Goal: Information Seeking & Learning: Learn about a topic

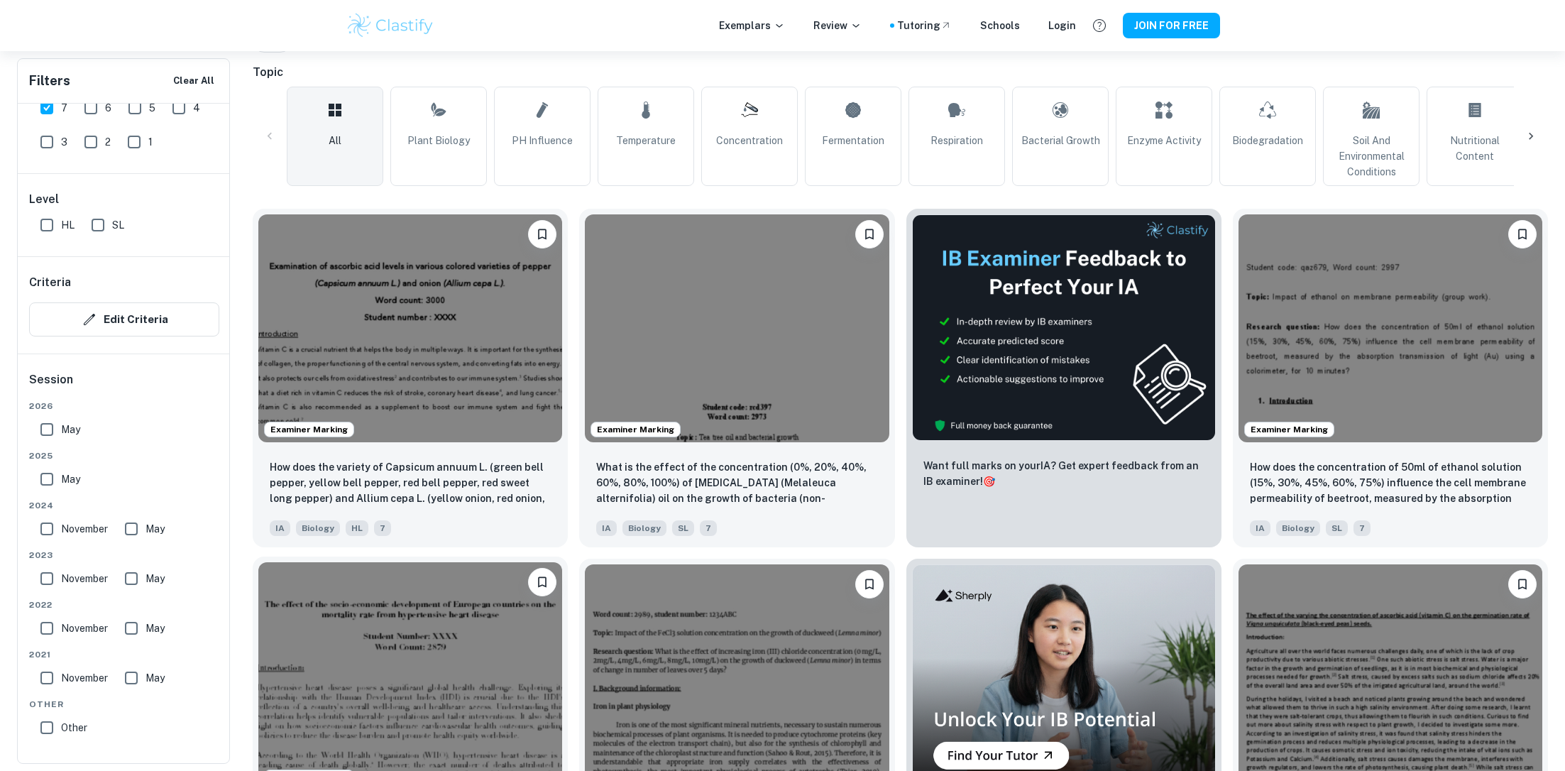
scroll to position [337, 0]
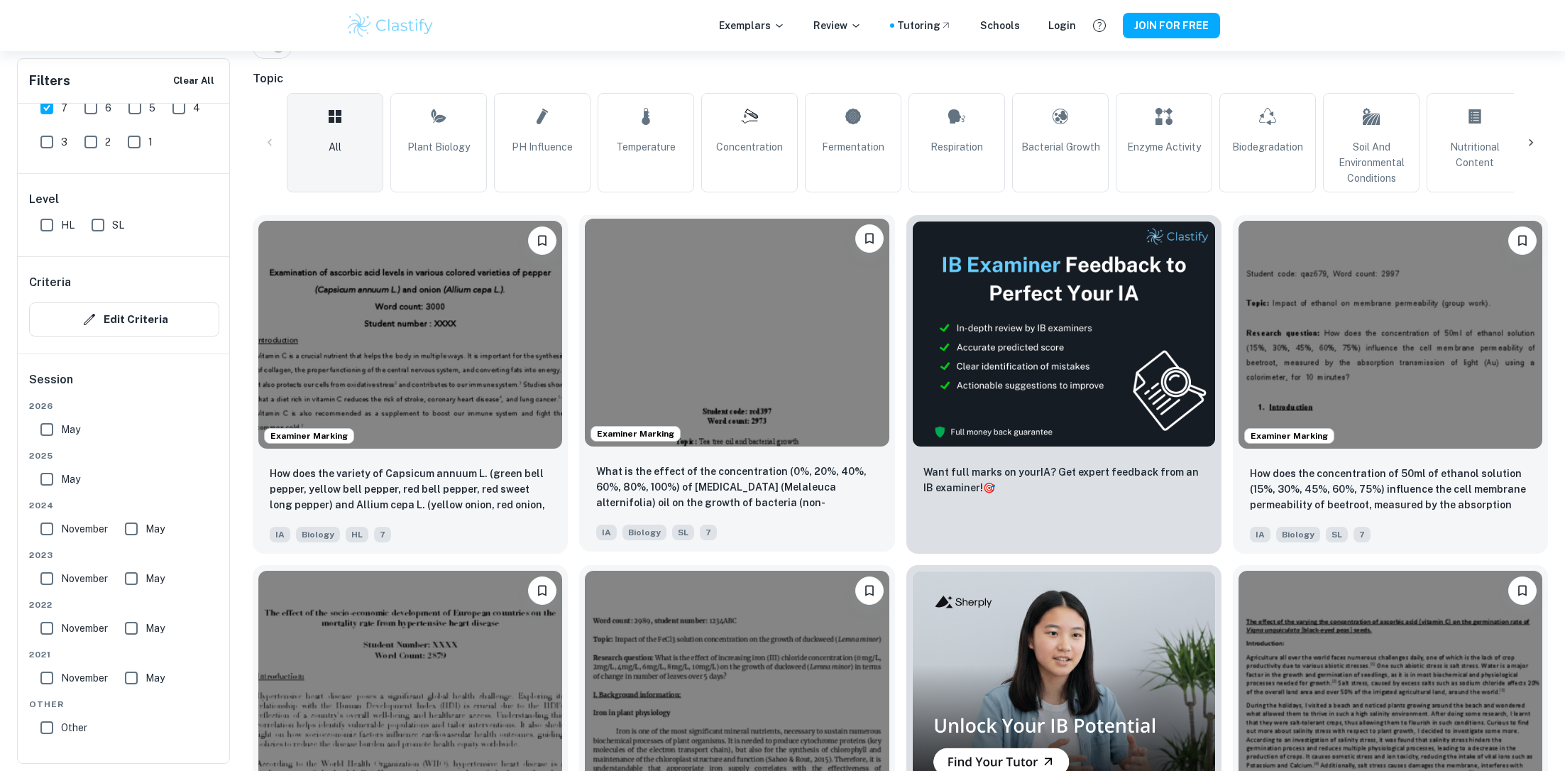
click at [681, 339] on img at bounding box center [737, 333] width 304 height 228
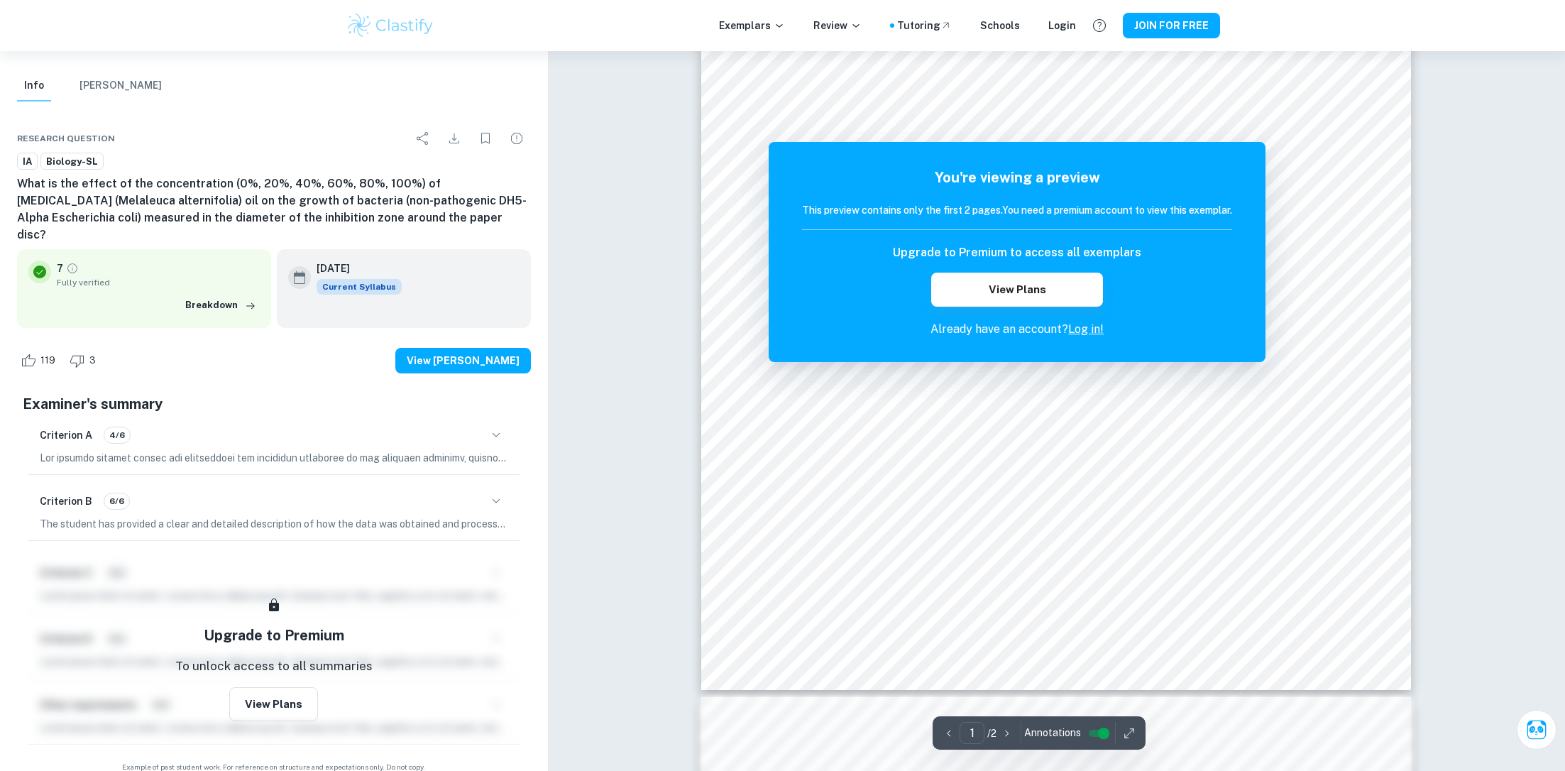
scroll to position [807, 0]
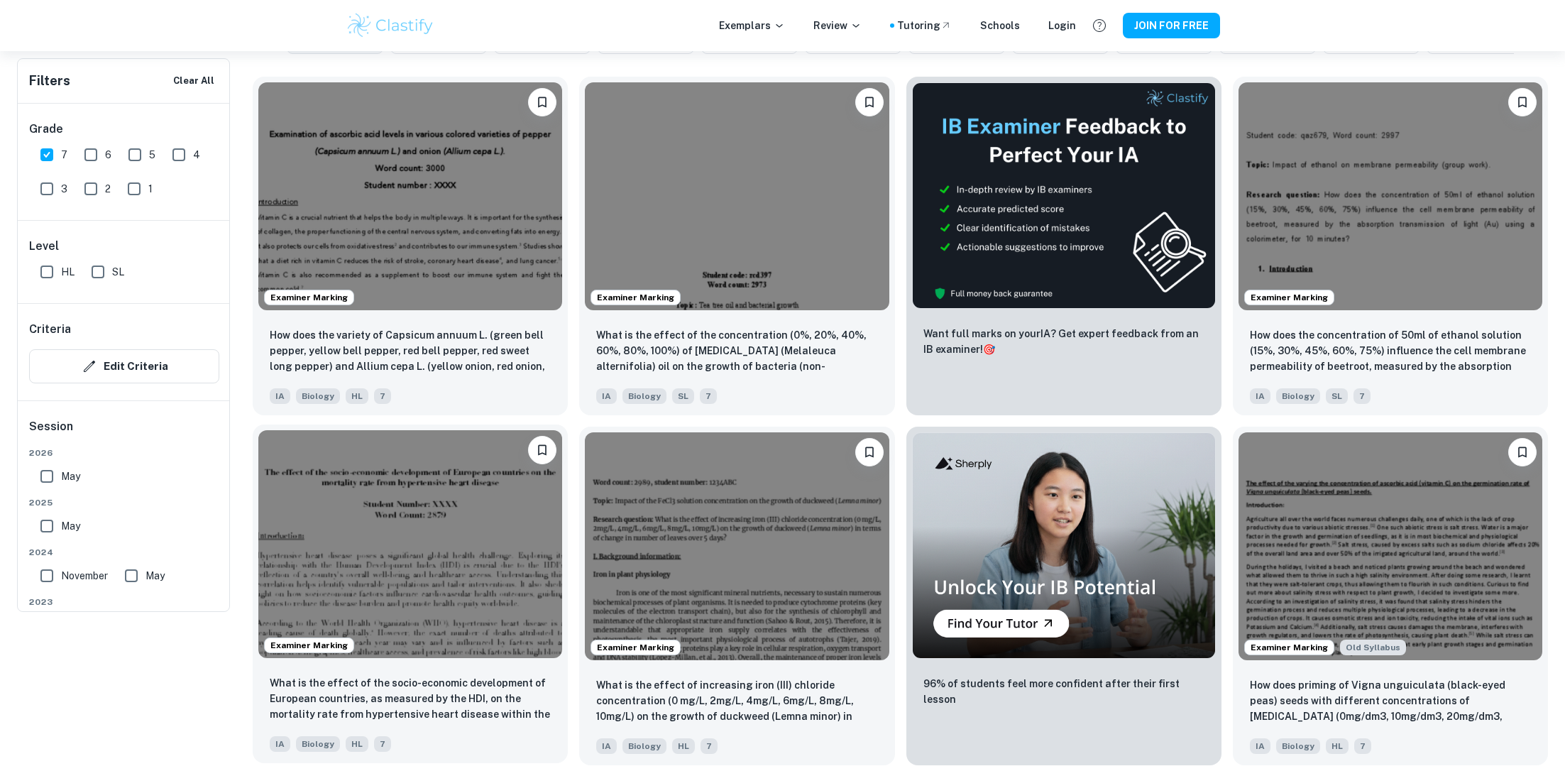
scroll to position [124, 0]
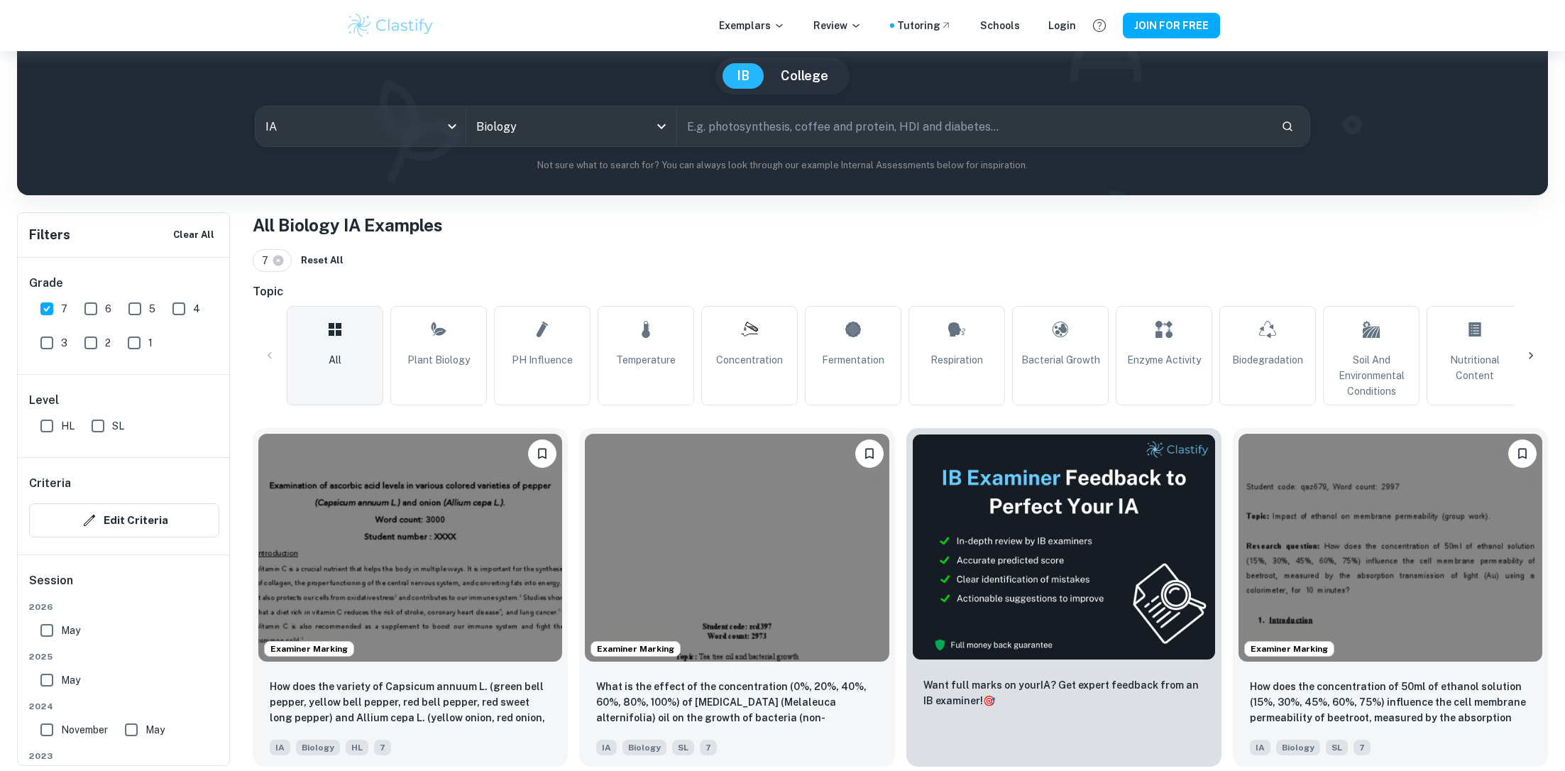
click at [780, 135] on input "text" at bounding box center [973, 126] width 593 height 40
type input "germination"
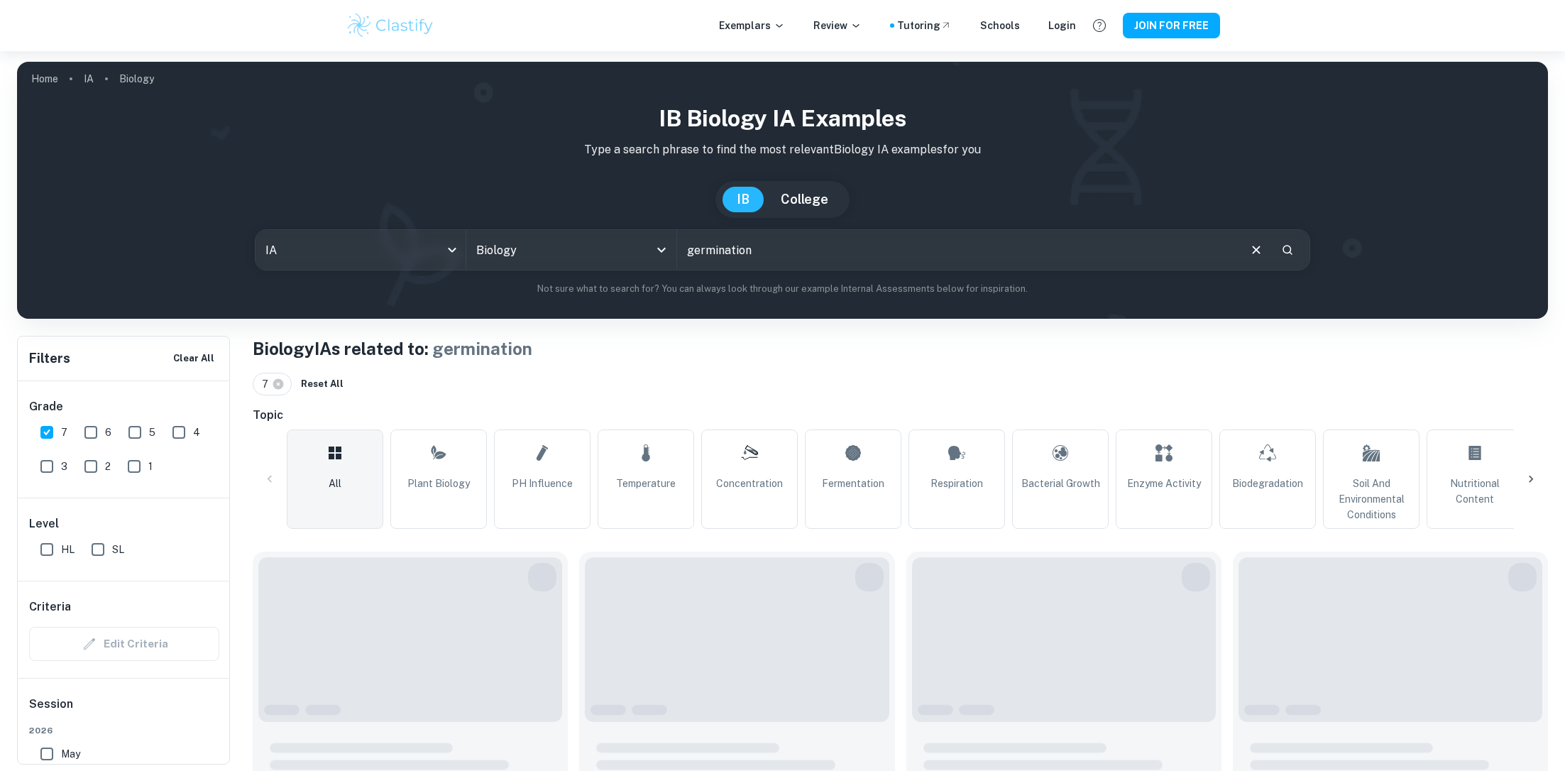
scroll to position [175, 0]
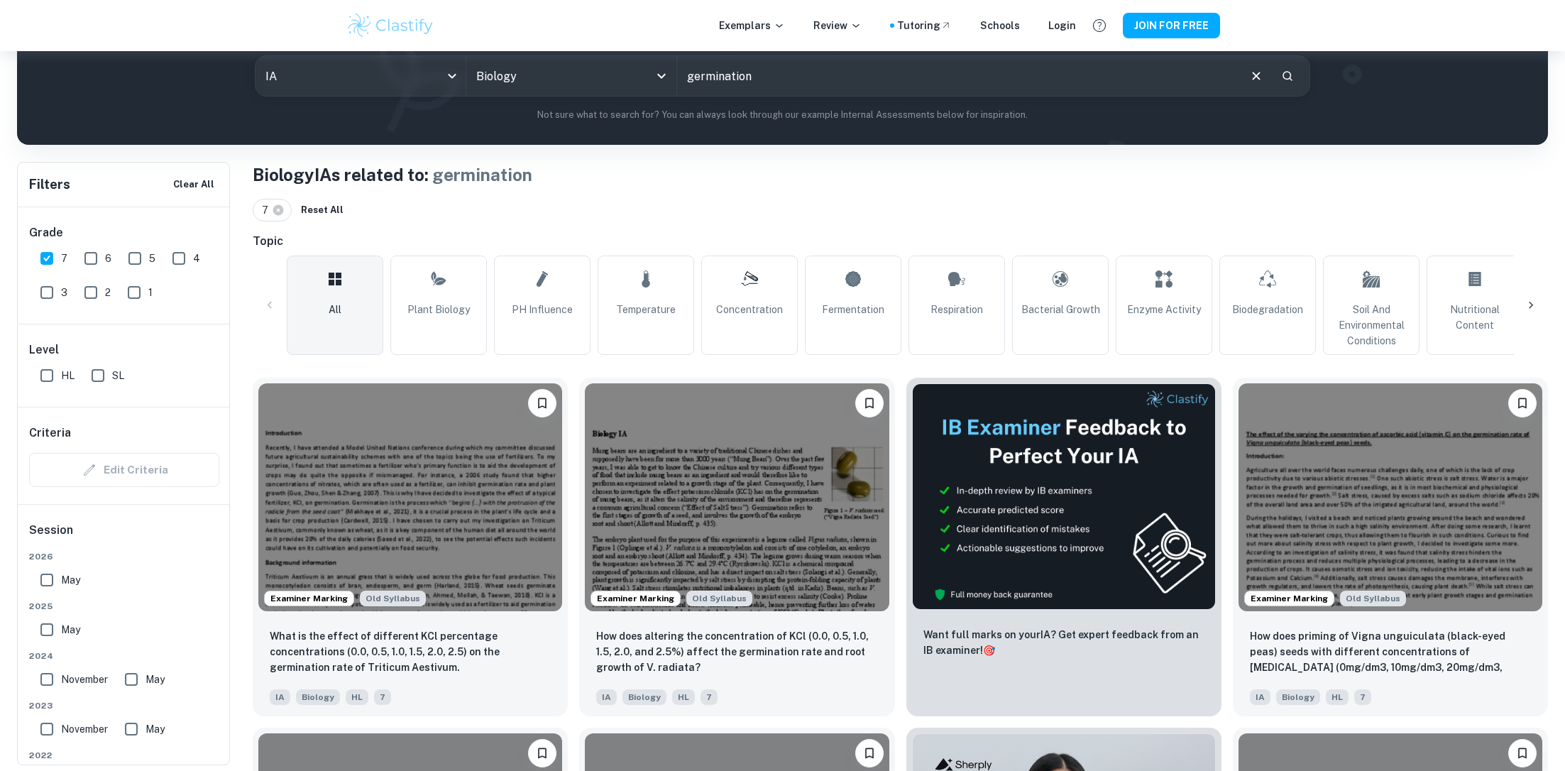
click at [394, 447] on img at bounding box center [410, 497] width 304 height 228
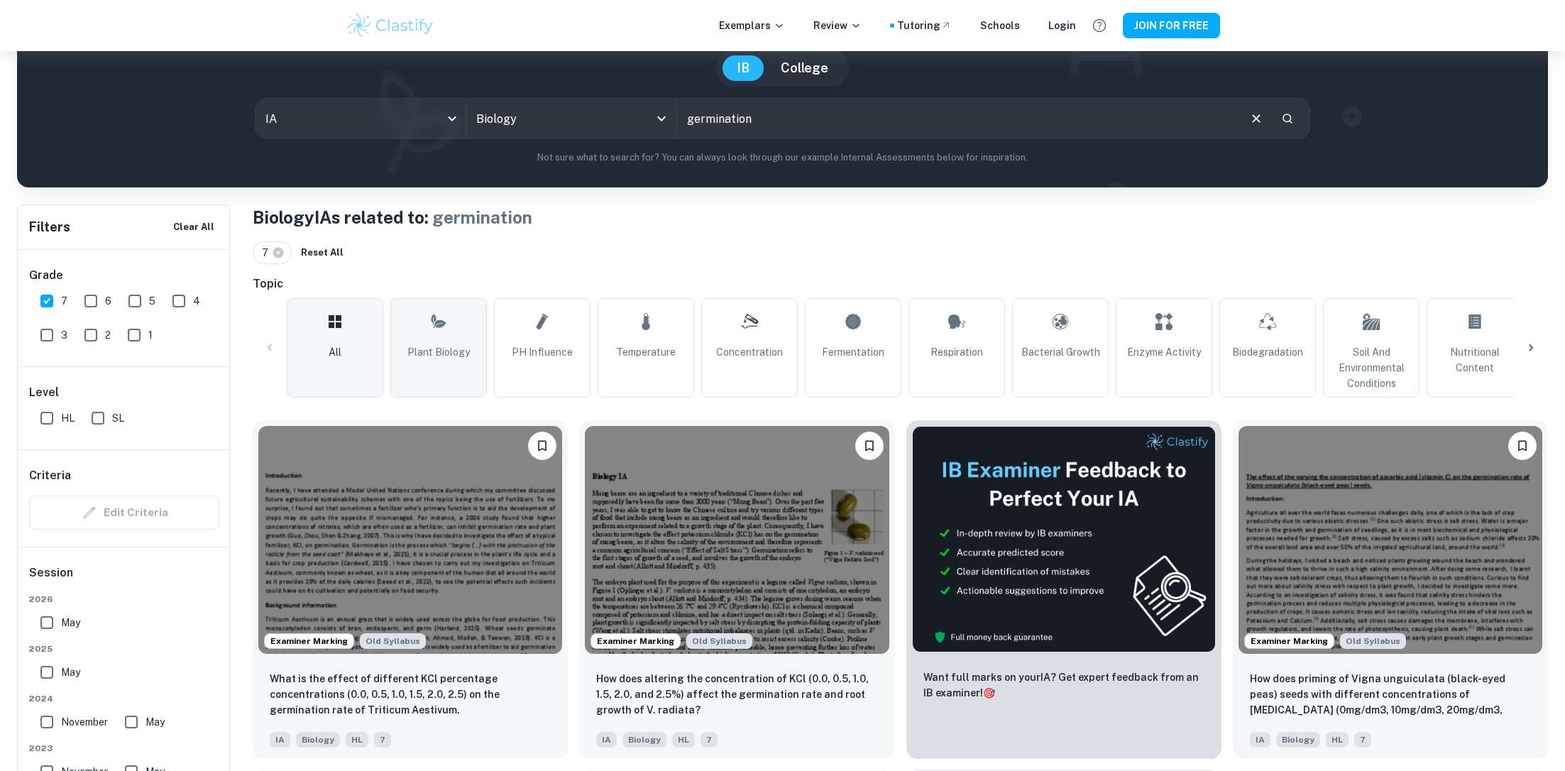
scroll to position [256, 0]
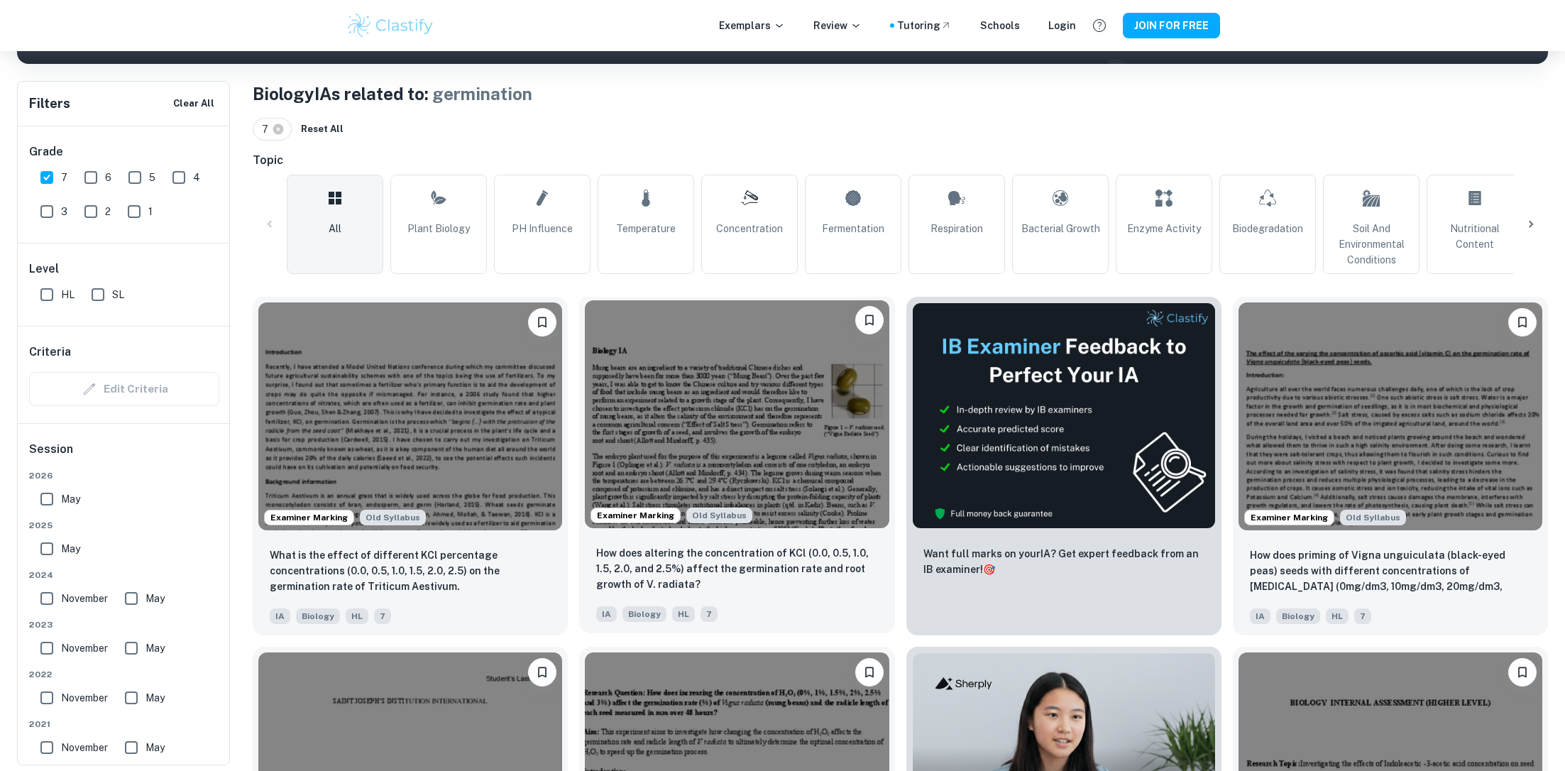
click at [699, 491] on img at bounding box center [737, 414] width 304 height 228
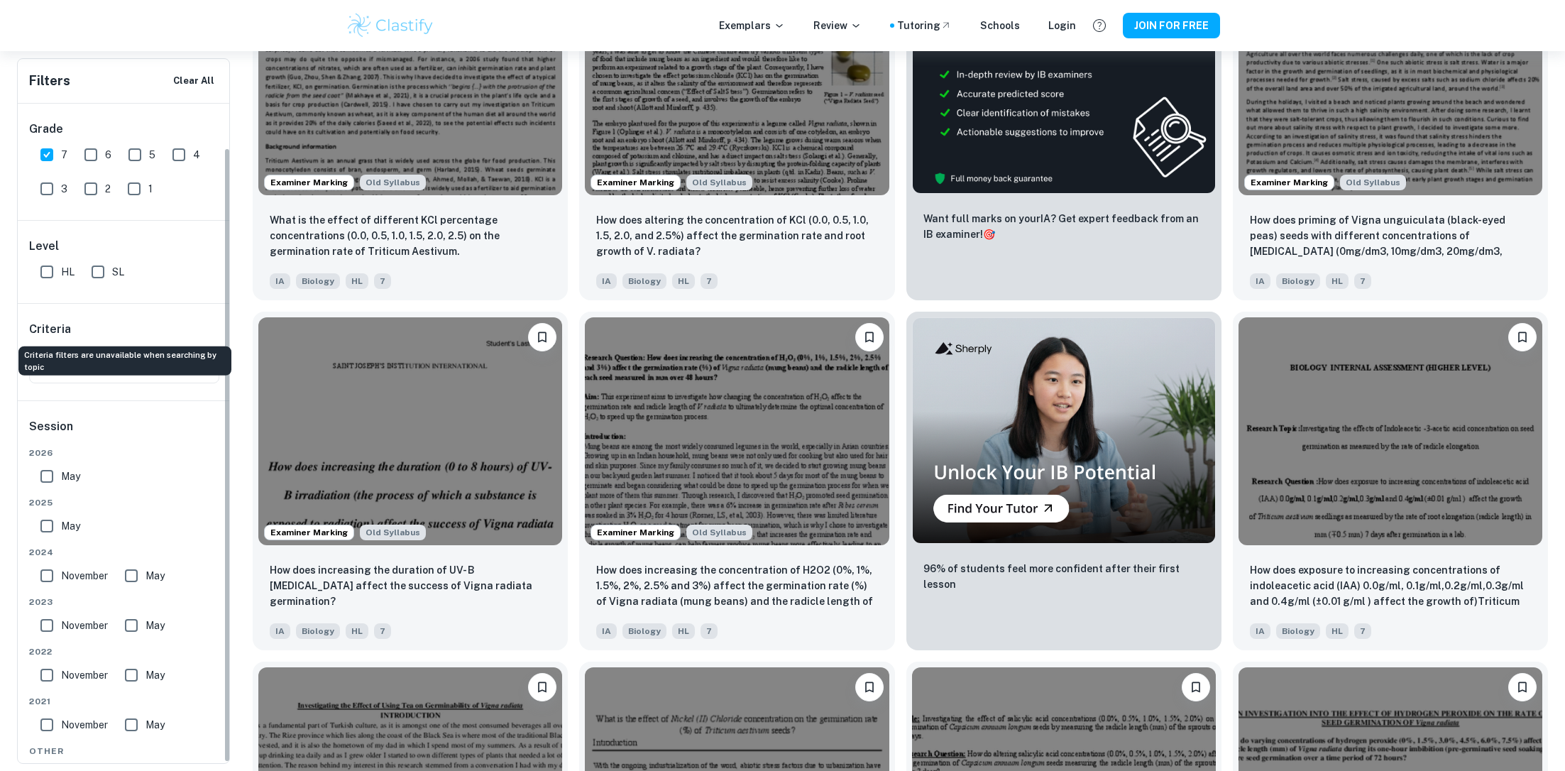
scroll to position [47, 0]
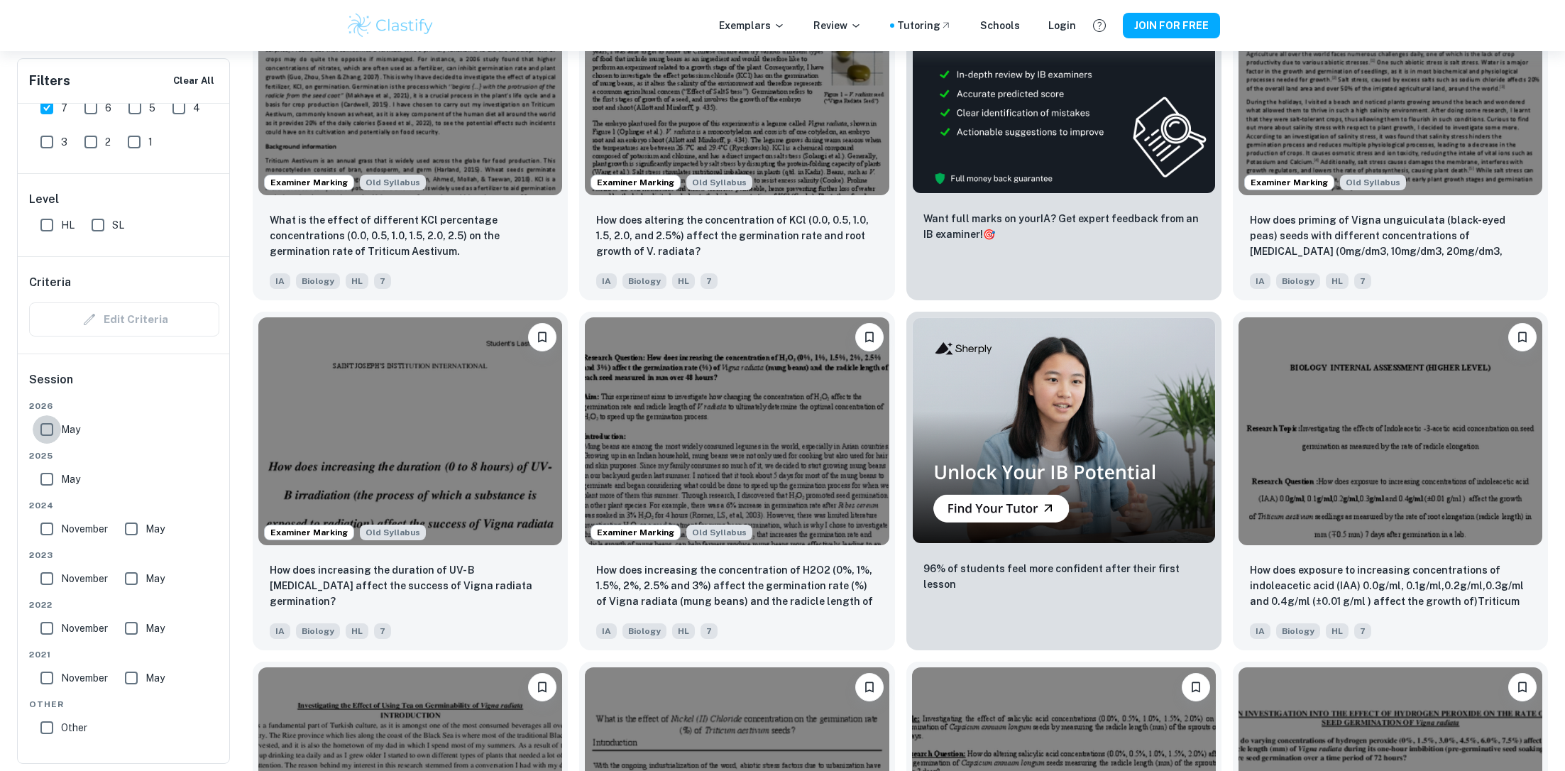
click at [55, 438] on input "May" at bounding box center [47, 429] width 28 height 28
checkbox input "true"
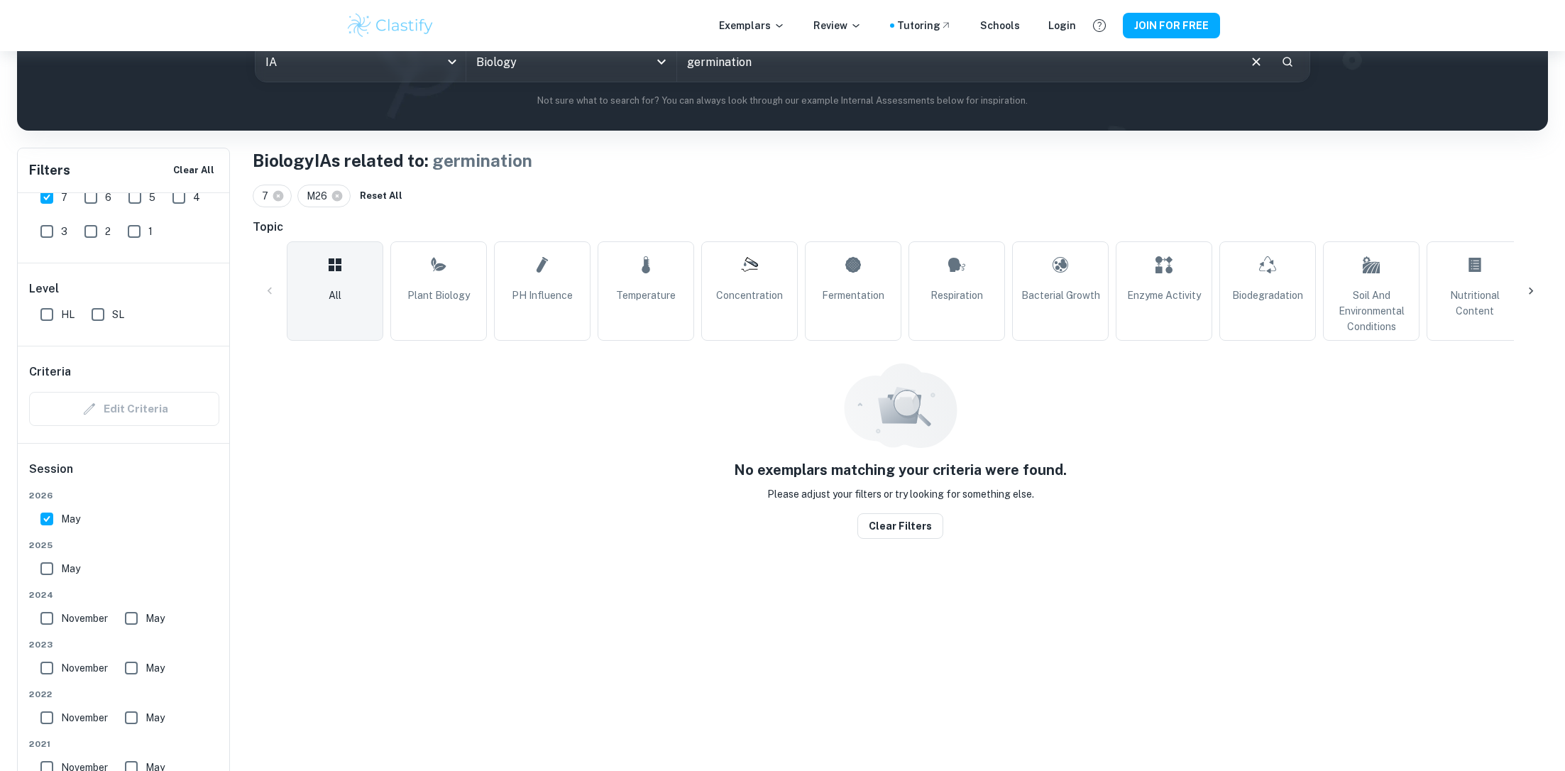
click at [48, 474] on div "Session [DATE] [DATE] [DATE] May [DATE] May [DATE] May [DATE] May Other Other" at bounding box center [124, 649] width 213 height 410
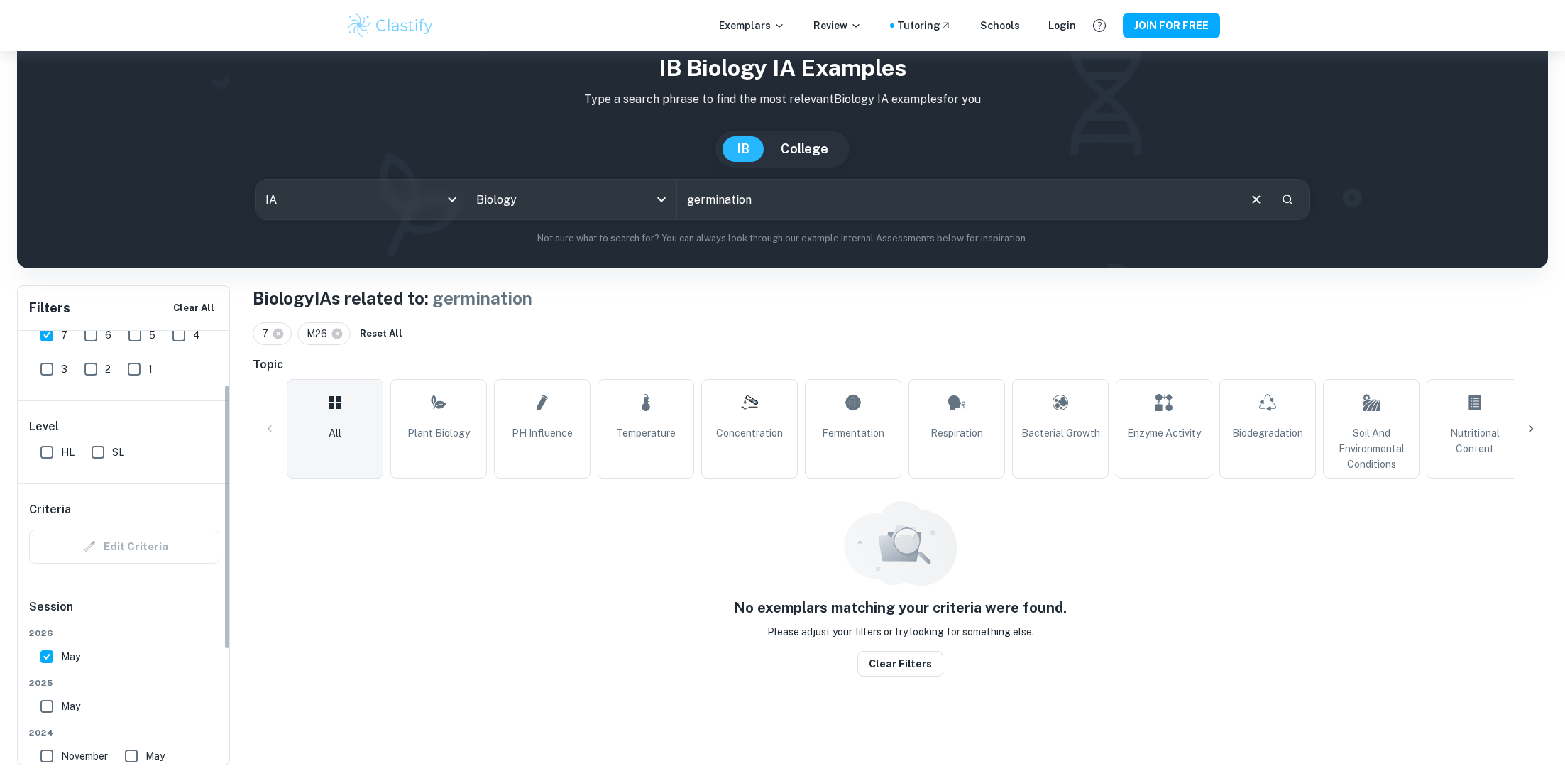
scroll to position [273, 0]
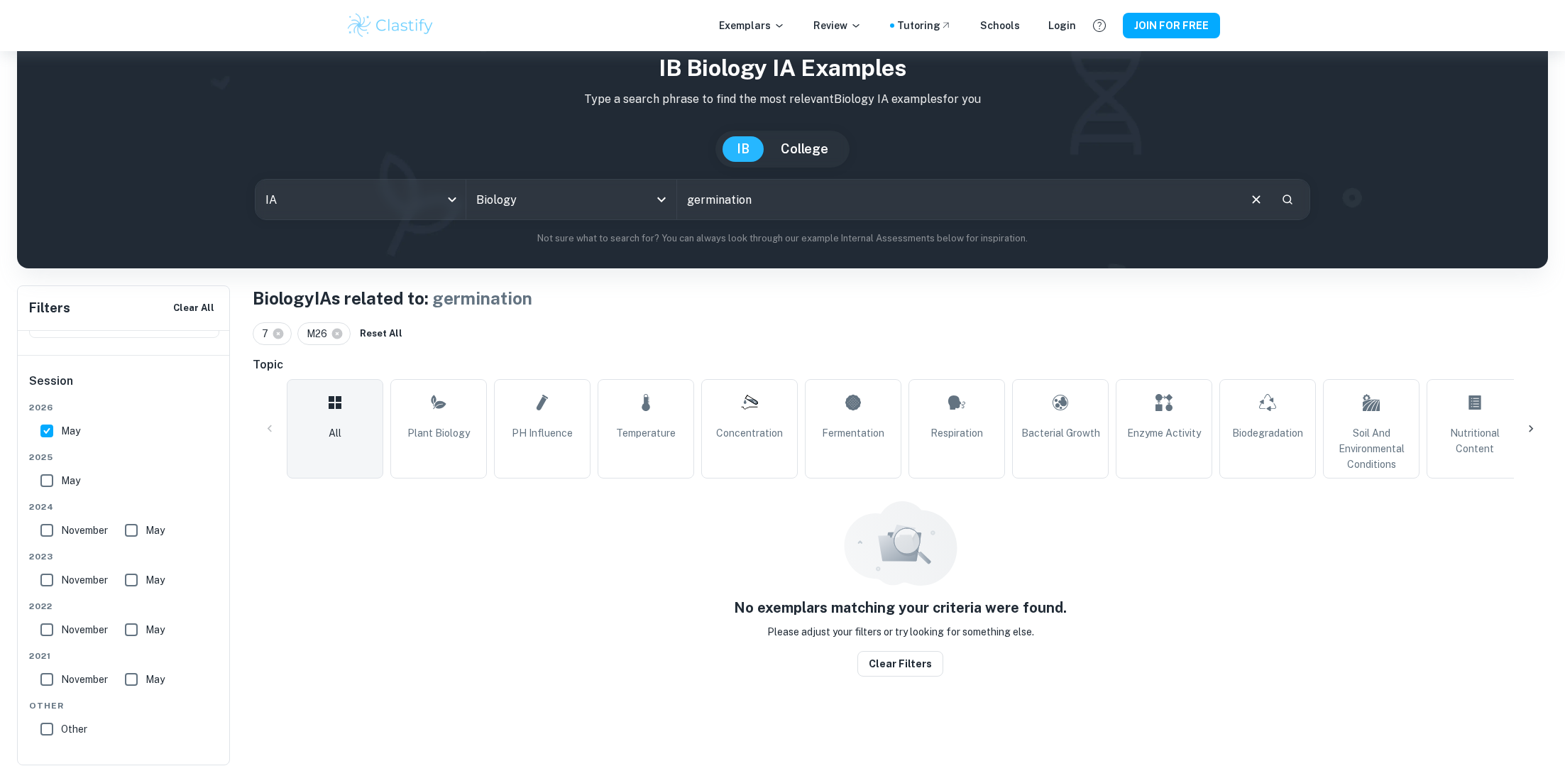
click at [41, 486] on input "May" at bounding box center [47, 480] width 28 height 28
checkbox input "true"
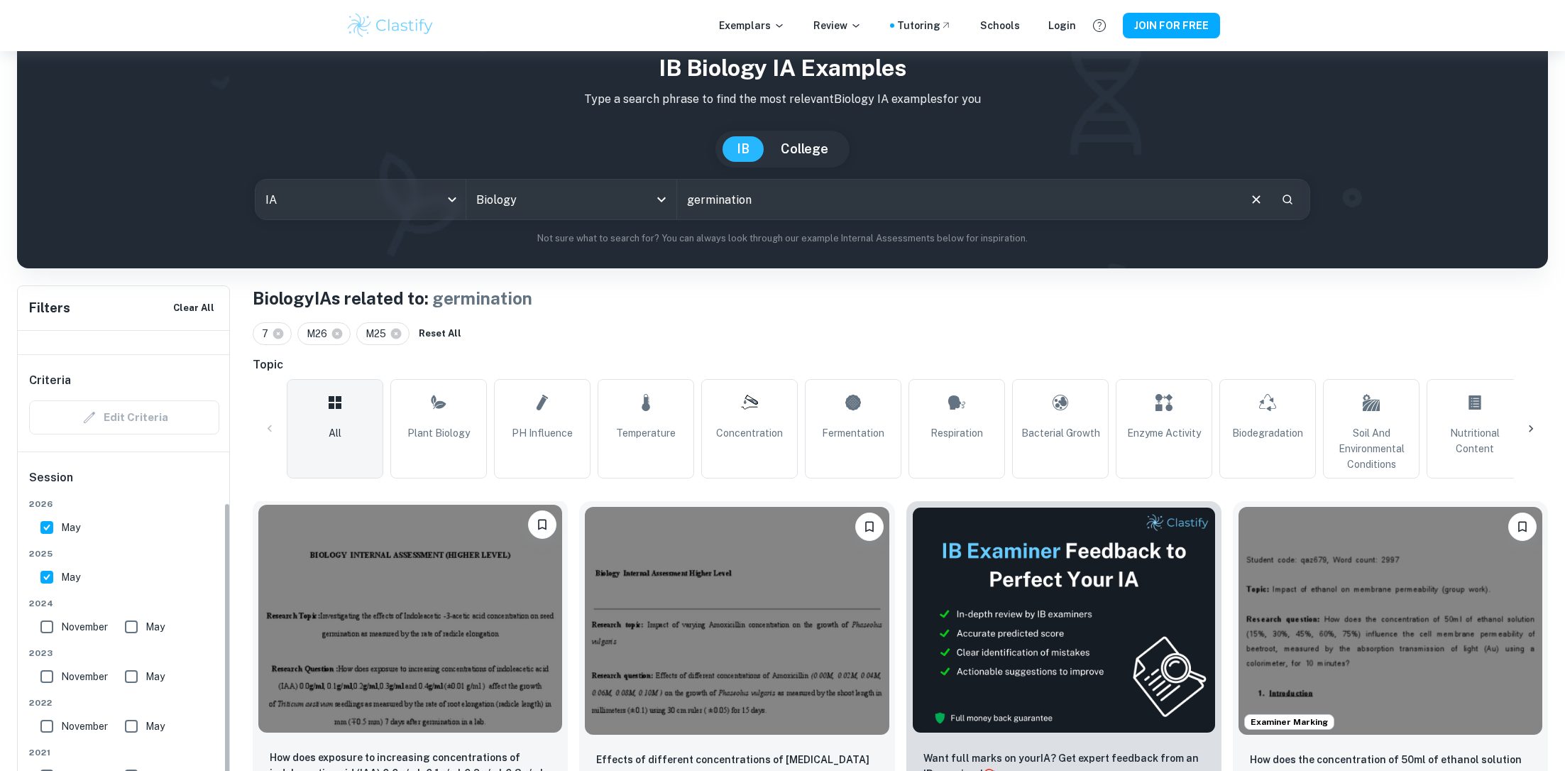
scroll to position [47, 0]
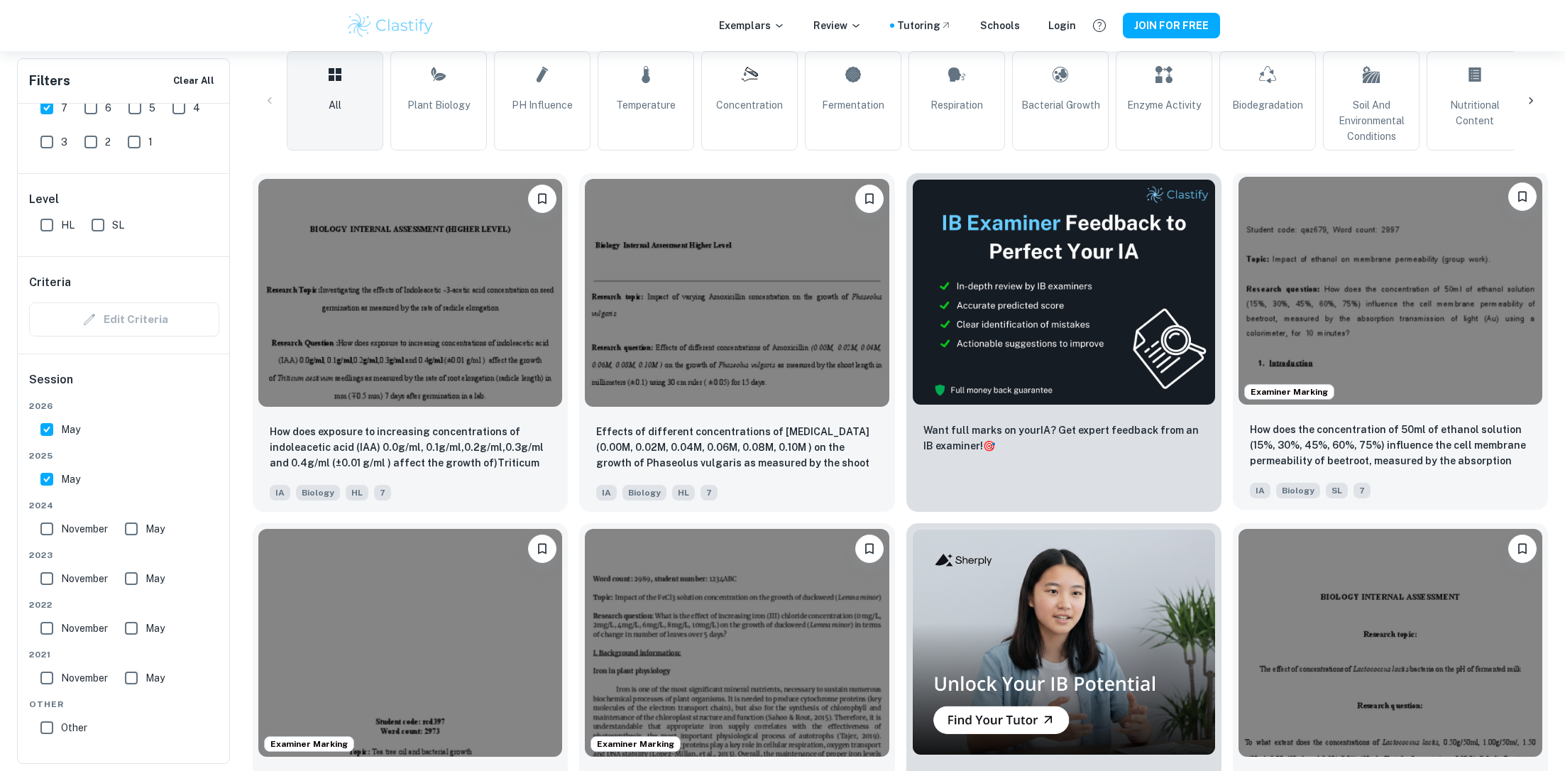
click at [1356, 348] on img at bounding box center [1391, 291] width 304 height 228
